Goal: Find specific page/section: Find specific page/section

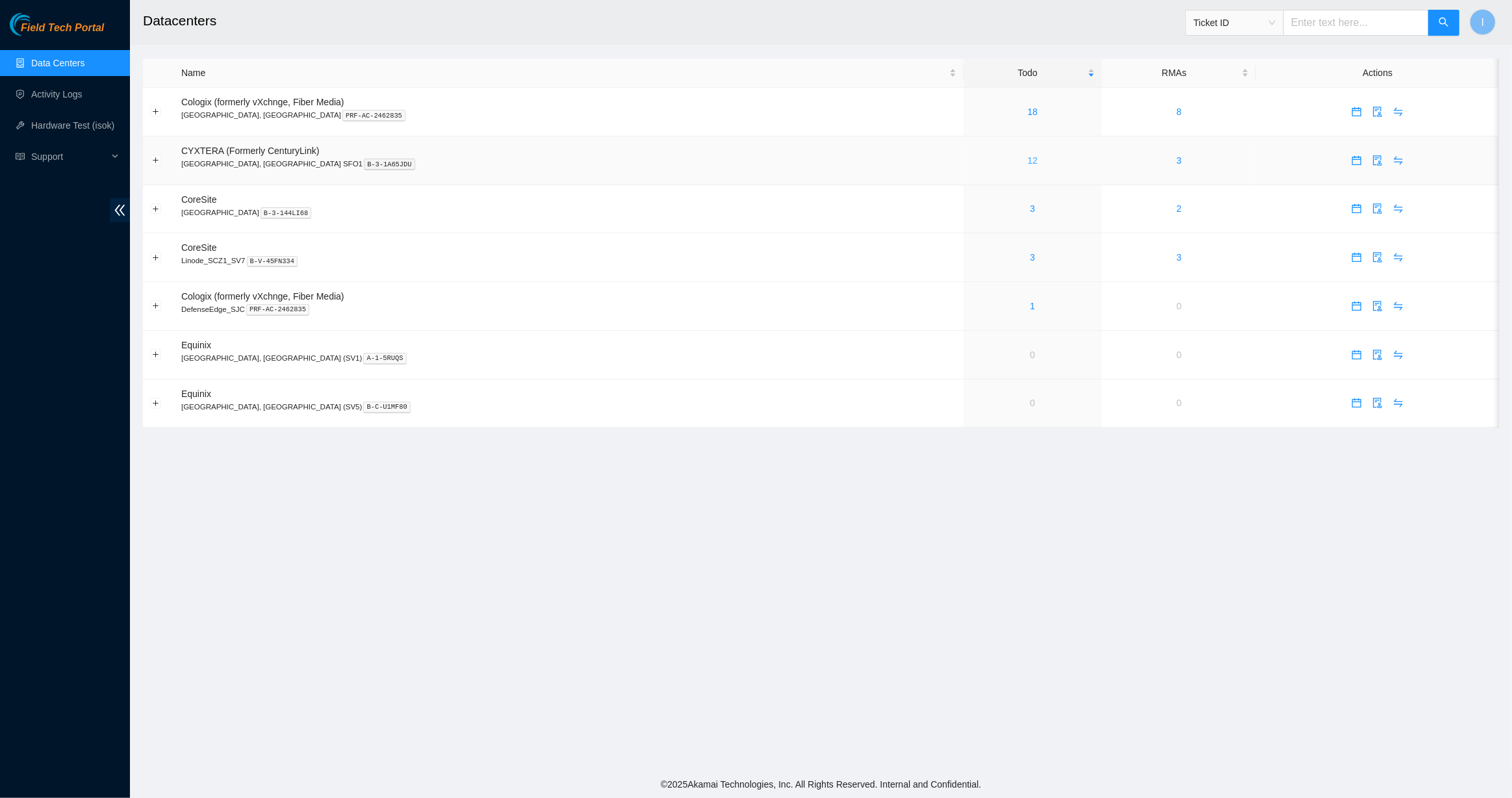
click at [1027, 157] on link "12" at bounding box center [1032, 160] width 10 height 10
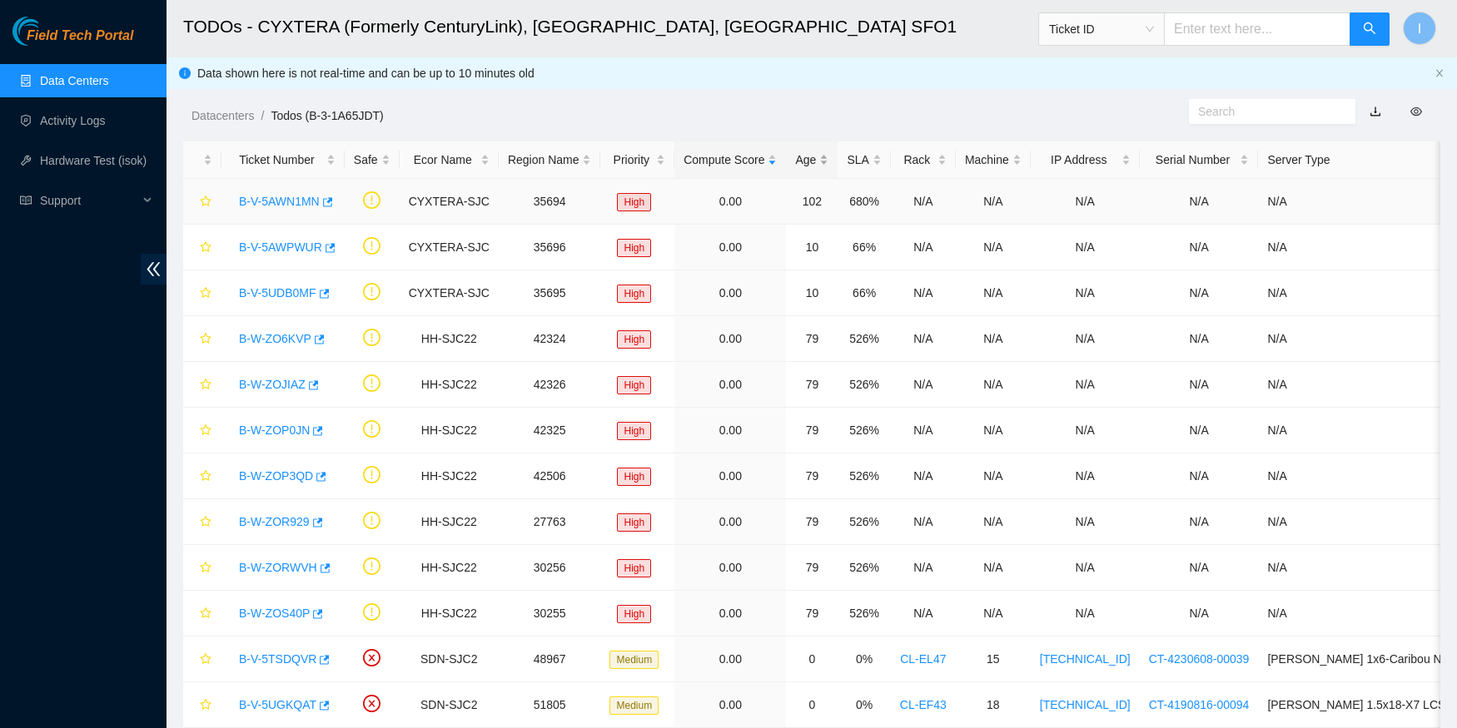
click at [795, 169] on div "Age" at bounding box center [811, 160] width 33 height 18
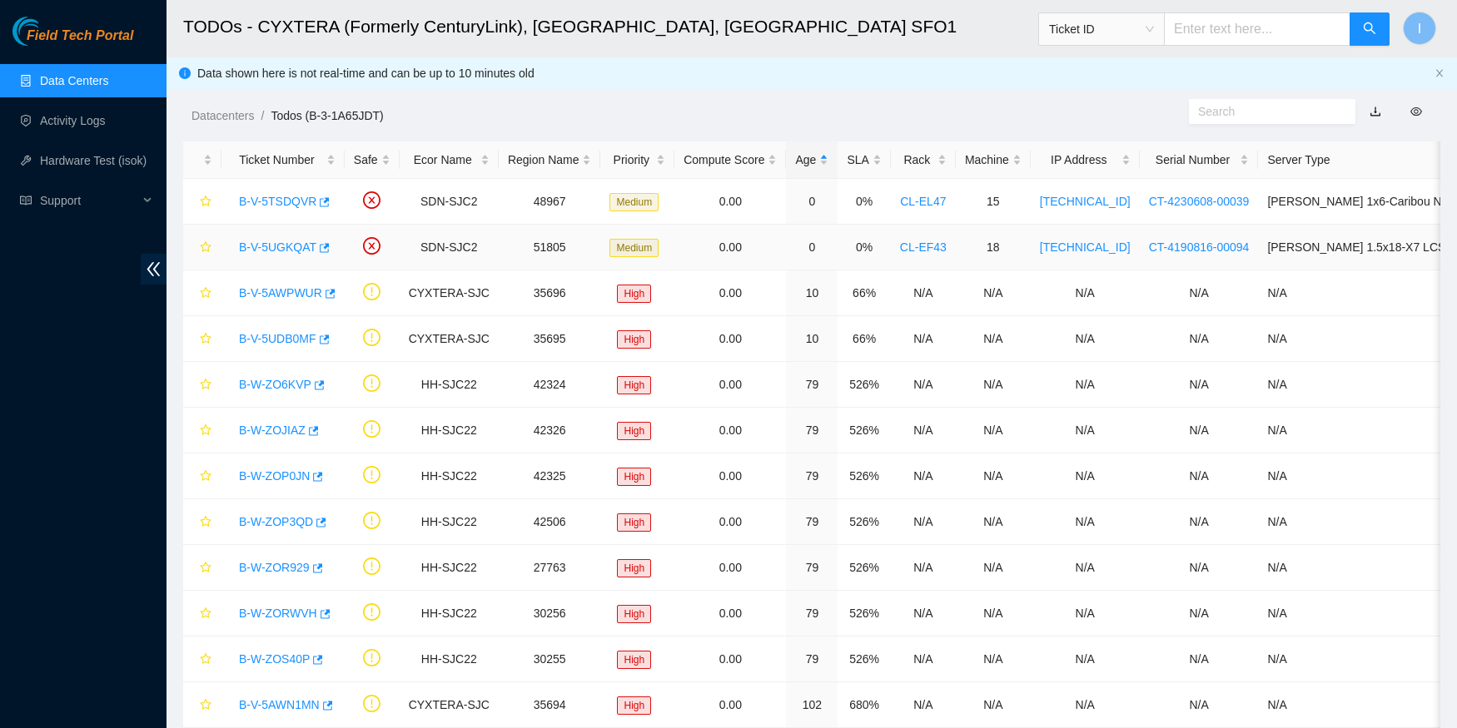
click at [276, 245] on link "B-V-5UGKQAT" at bounding box center [277, 247] width 77 height 13
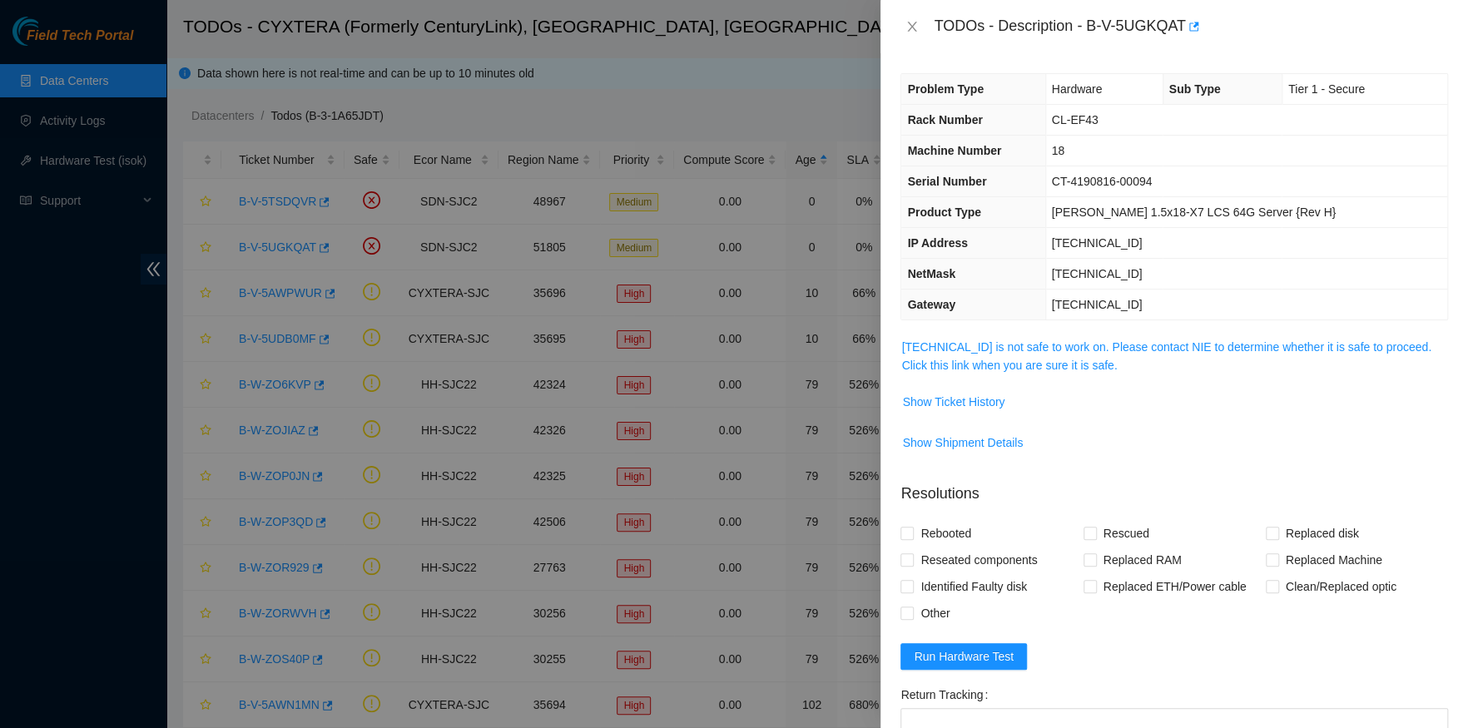
click at [980, 373] on span "23.47.148.85 is not safe to work on. Please contact NIE to determine whether it…" at bounding box center [1175, 356] width 546 height 37
click at [980, 372] on span "23.47.148.85 is not safe to work on. Please contact NIE to determine whether it…" at bounding box center [1175, 356] width 546 height 37
click at [980, 367] on link "23.47.148.85 is not safe to work on. Please contact NIE to determine whether it…" at bounding box center [1167, 356] width 530 height 32
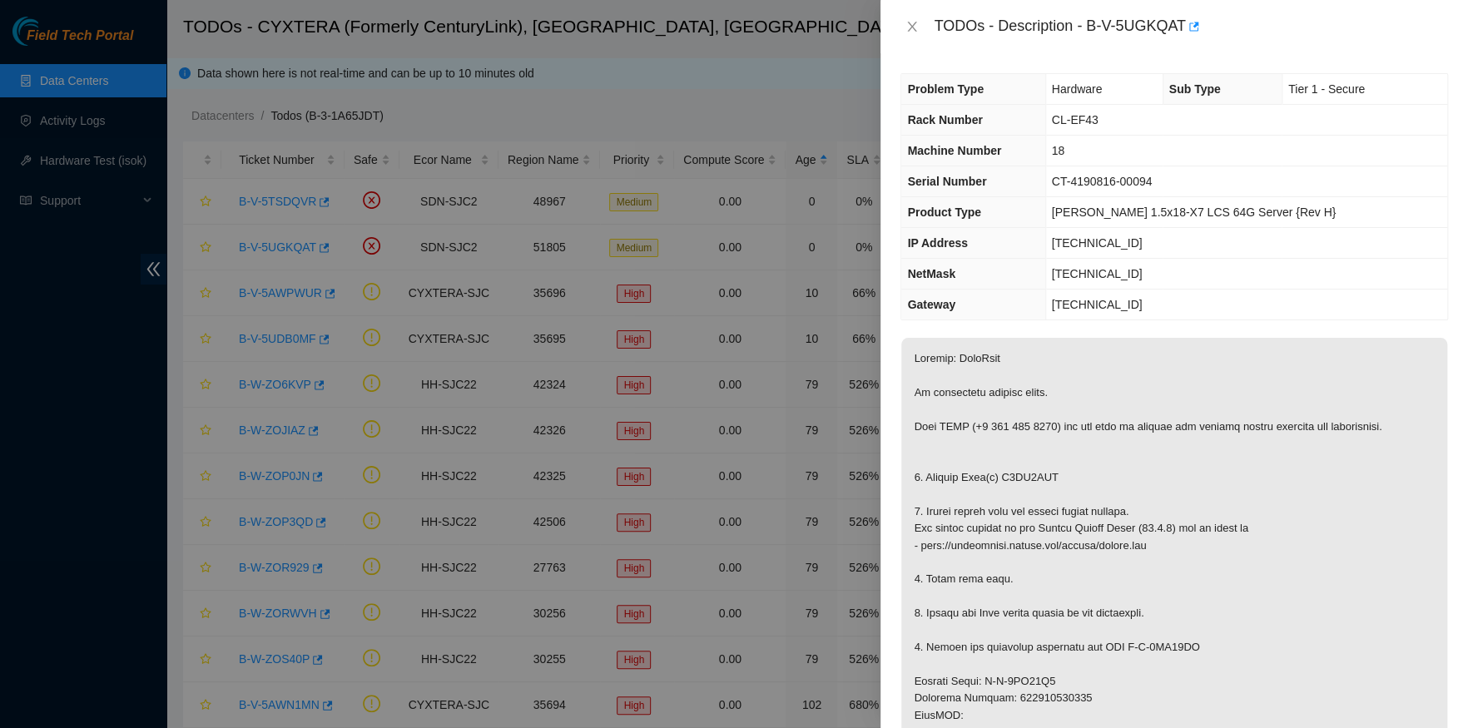
click at [1070, 411] on p at bounding box center [1175, 724] width 546 height 773
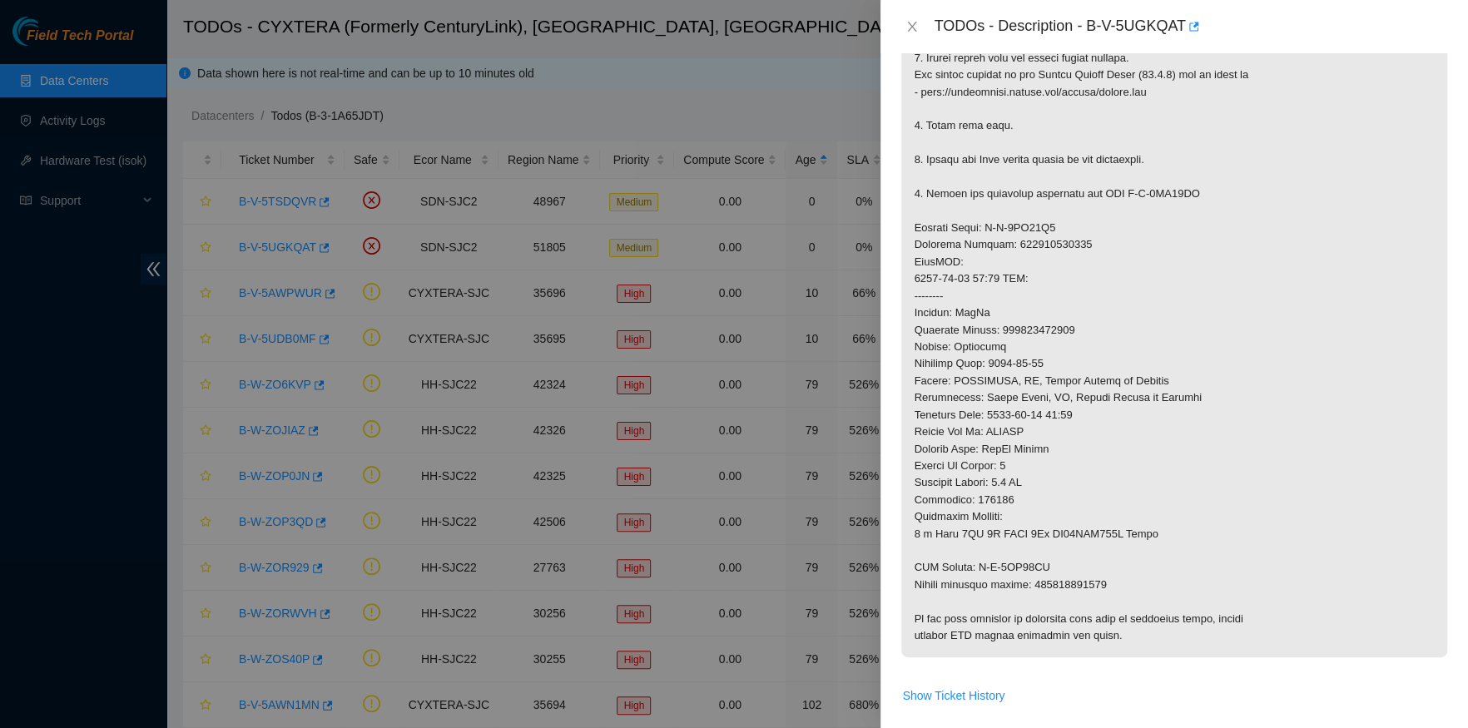
click at [723, 435] on div at bounding box center [734, 364] width 1468 height 728
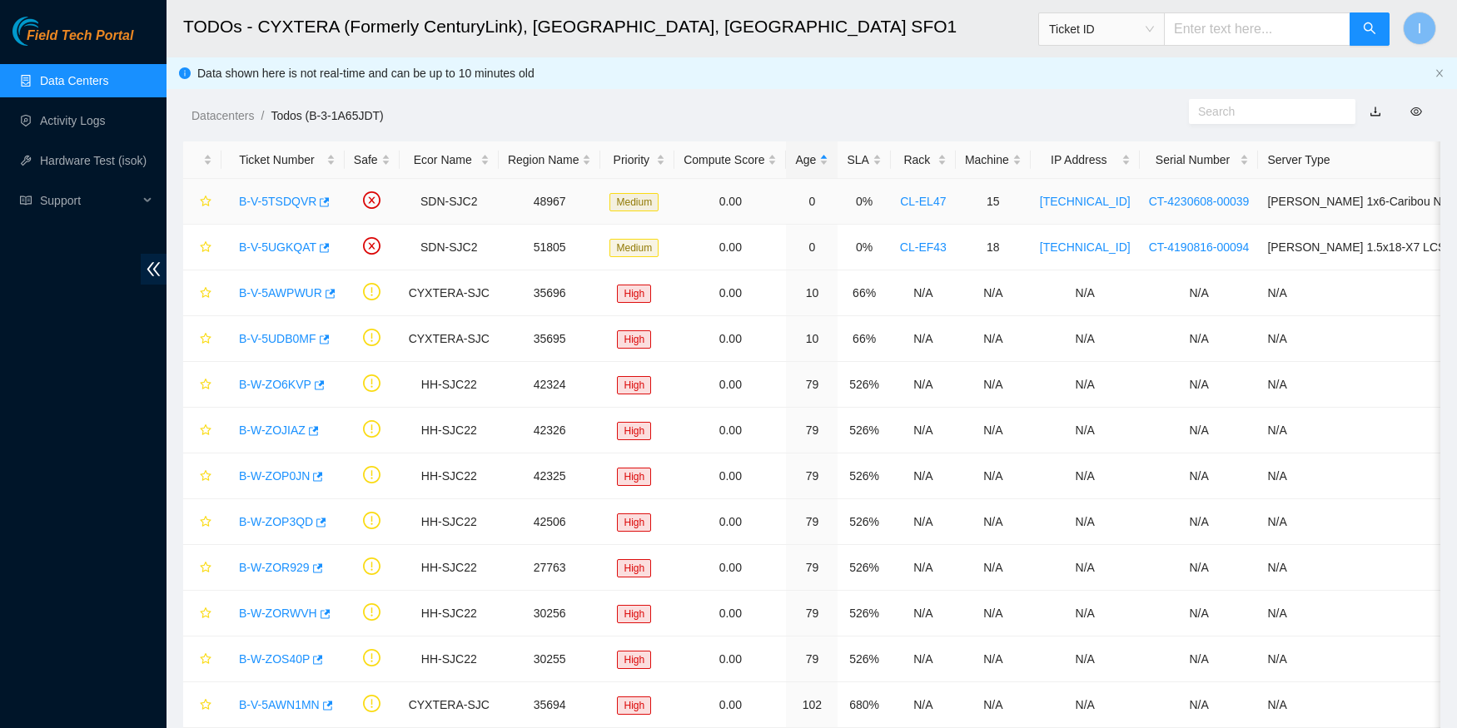
click at [281, 196] on link "B-V-5TSDQVR" at bounding box center [277, 201] width 77 height 13
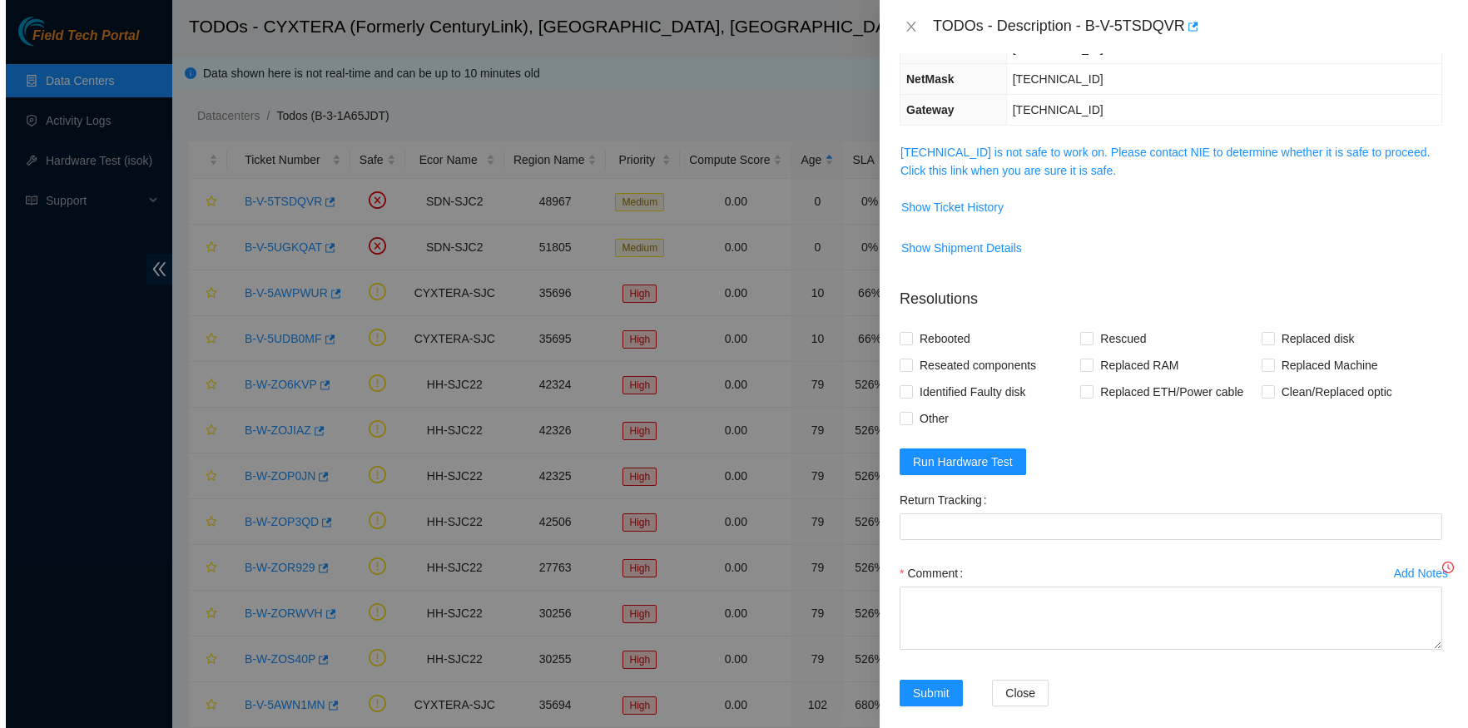
scroll to position [146, 0]
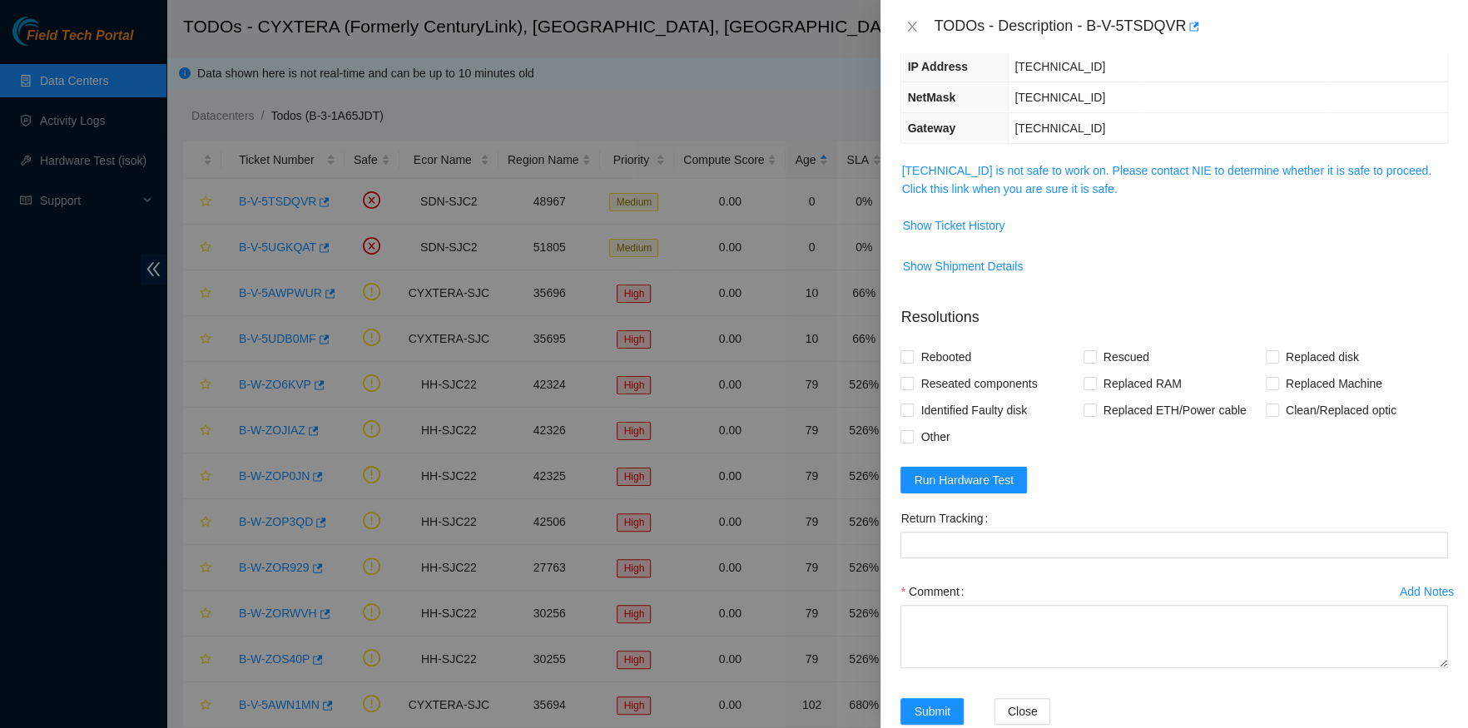
click at [981, 206] on td "23.216.0.82 is not safe to work on. Please contact NIE to determine whether it …" at bounding box center [1175, 186] width 548 height 51
click at [990, 173] on link "23.216.0.82 is not safe to work on. Please contact NIE to determine whether it …" at bounding box center [1167, 180] width 530 height 32
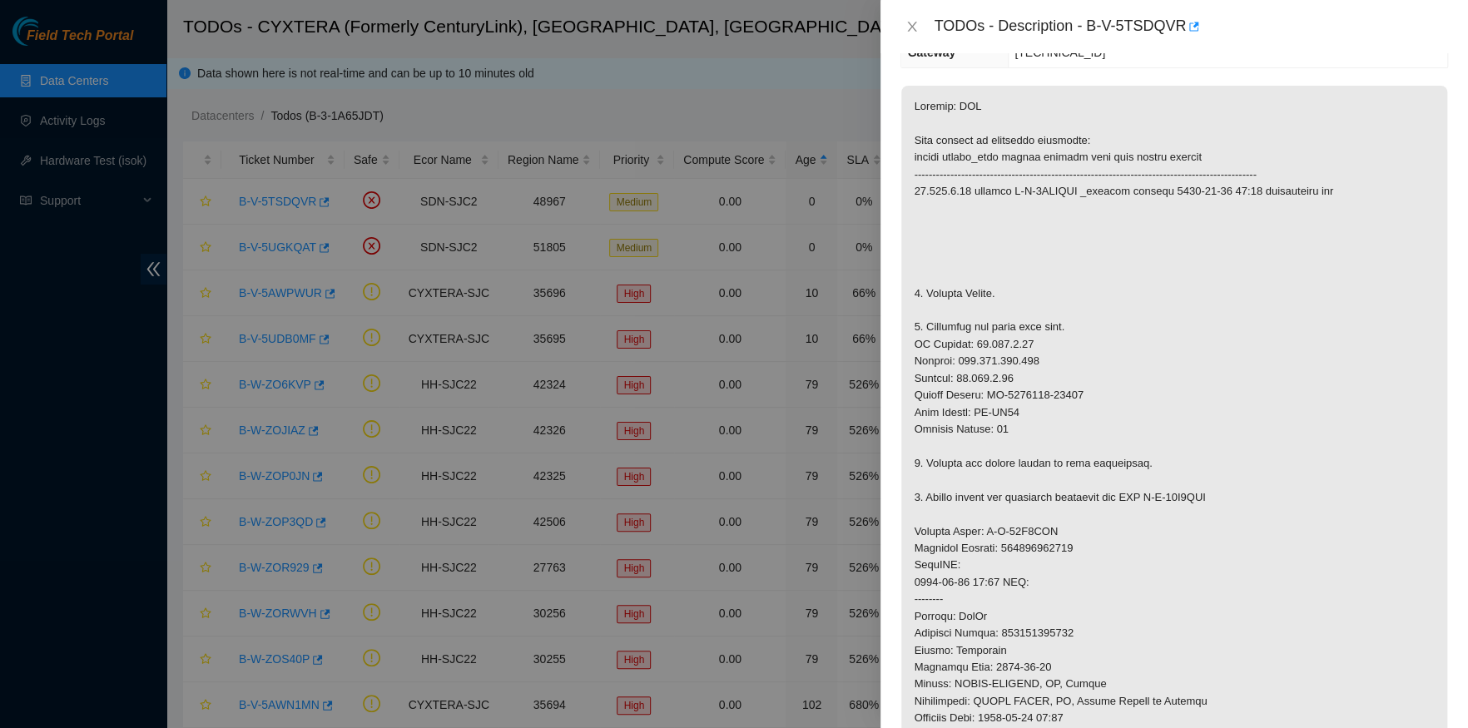
click at [732, 391] on div at bounding box center [734, 364] width 1468 height 728
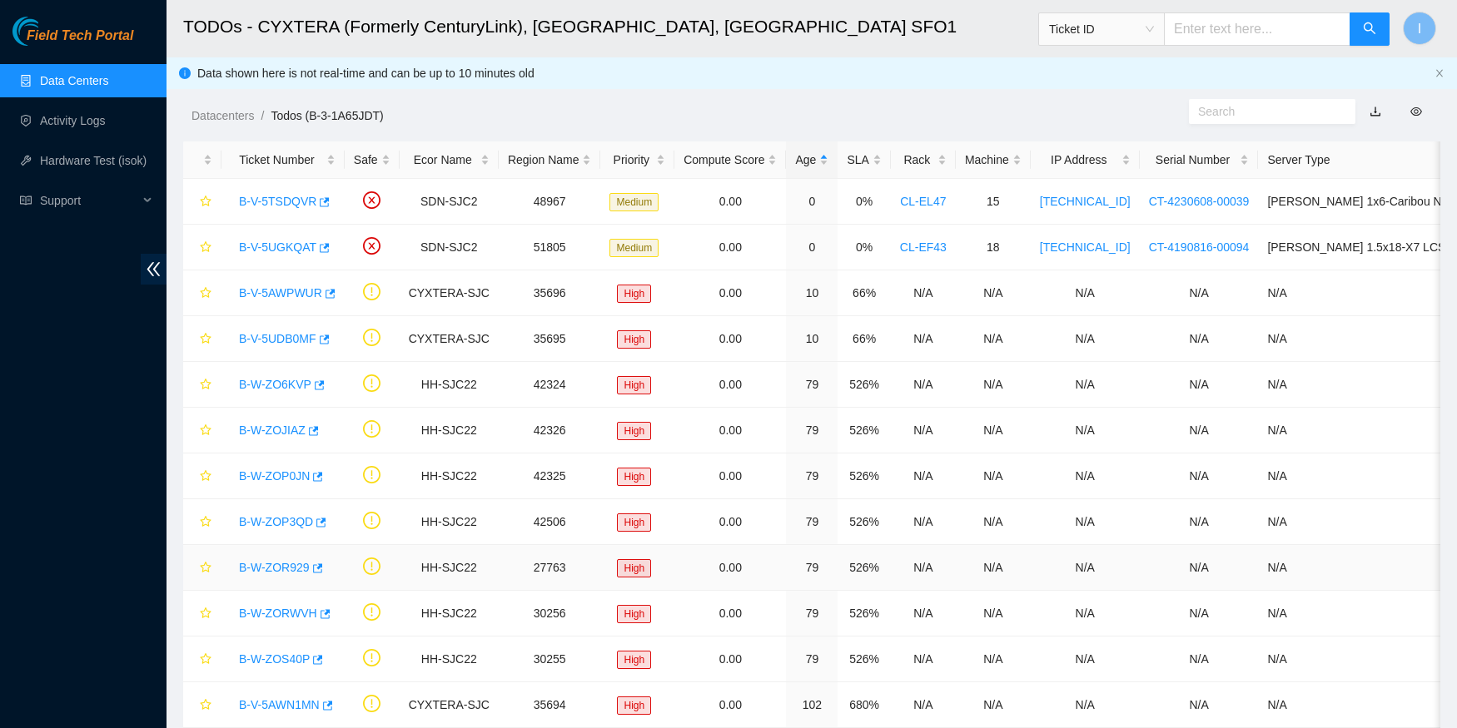
scroll to position [276, 0]
